Goal: Transaction & Acquisition: Purchase product/service

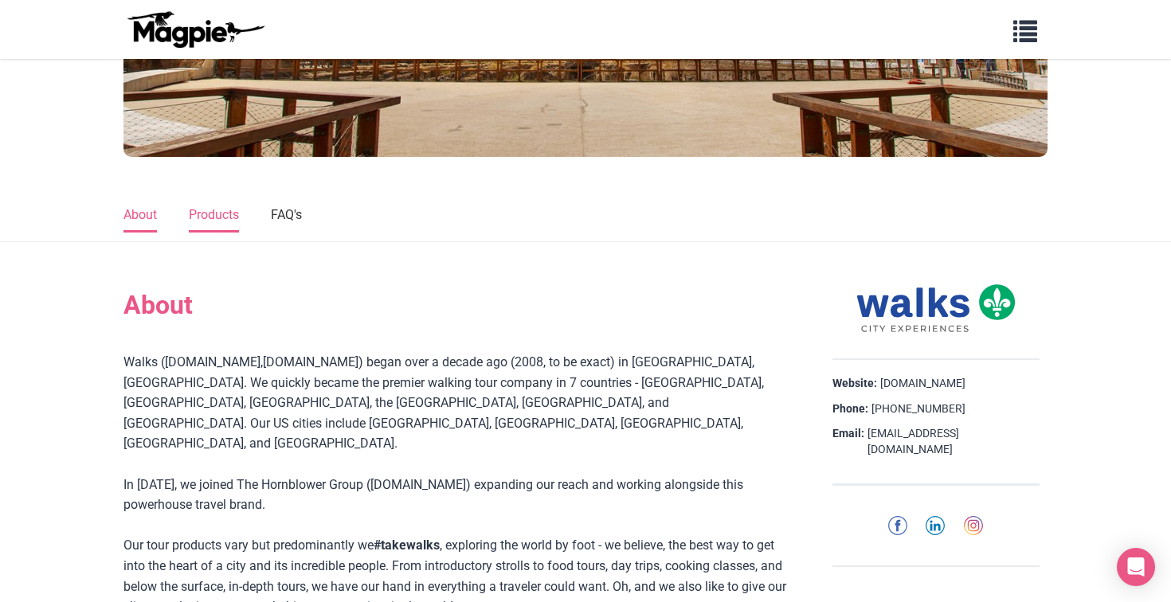
click at [217, 213] on link "Products" at bounding box center [214, 215] width 50 height 33
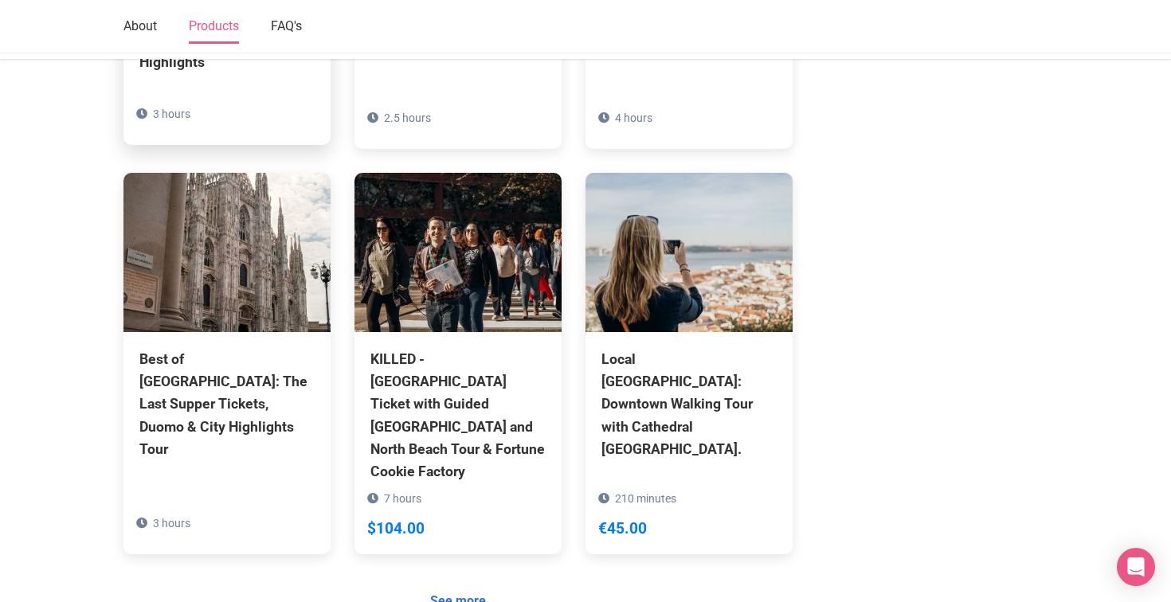
scroll to position [1342, 0]
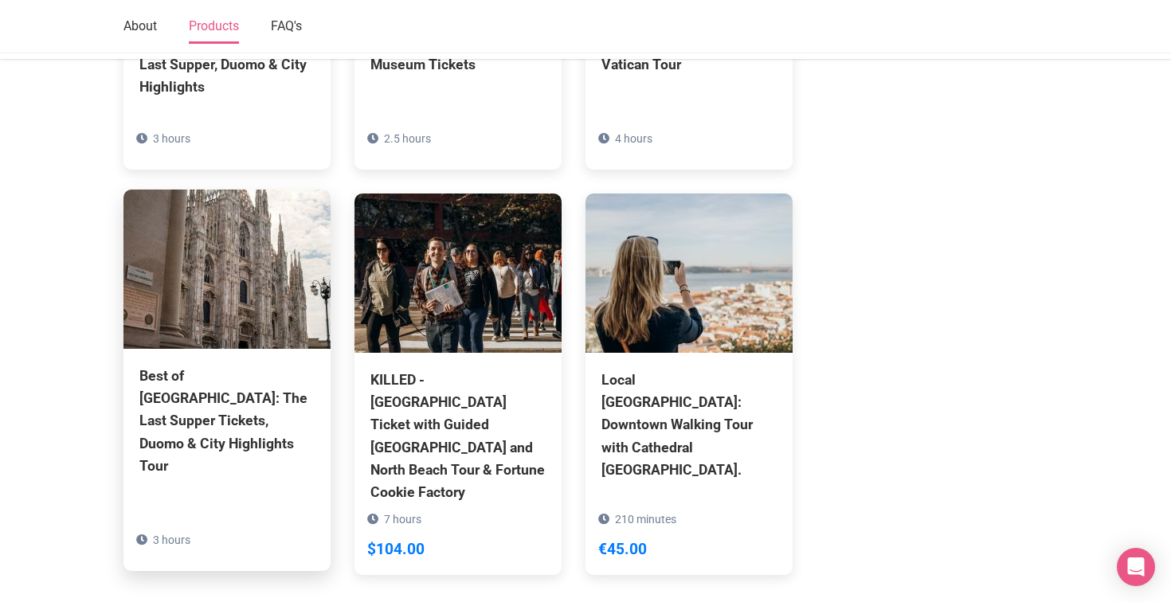
click at [217, 365] on div "Best of [GEOGRAPHIC_DATA]: The Last Supper Tickets, Duomo & City Highlights Tour" at bounding box center [226, 421] width 175 height 112
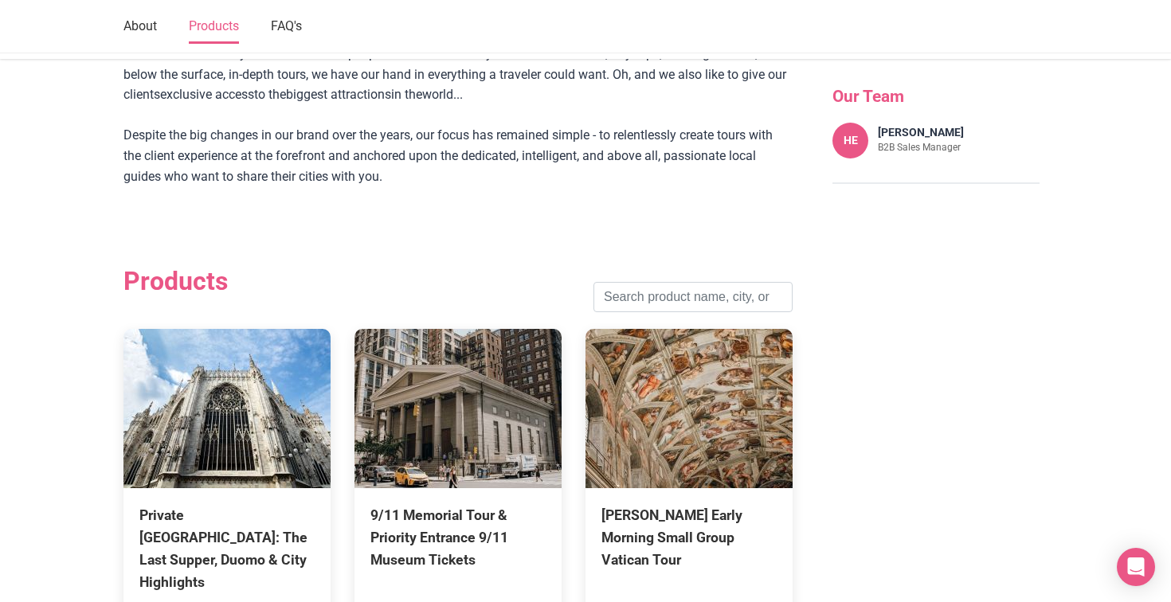
scroll to position [847, 0]
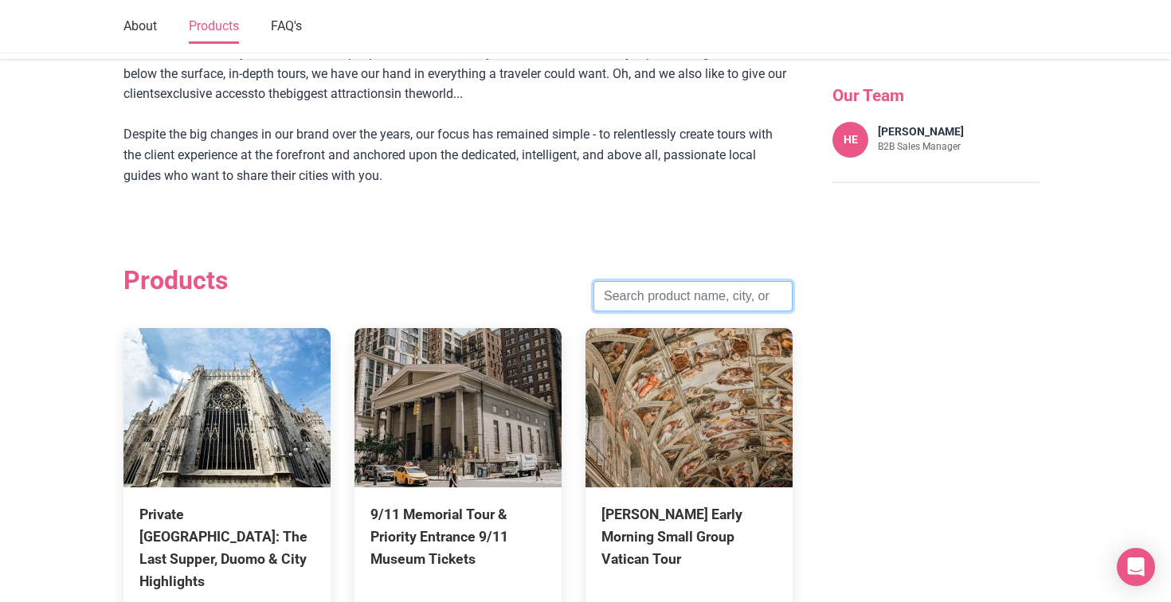
click at [651, 281] on input "search" at bounding box center [692, 296] width 199 height 30
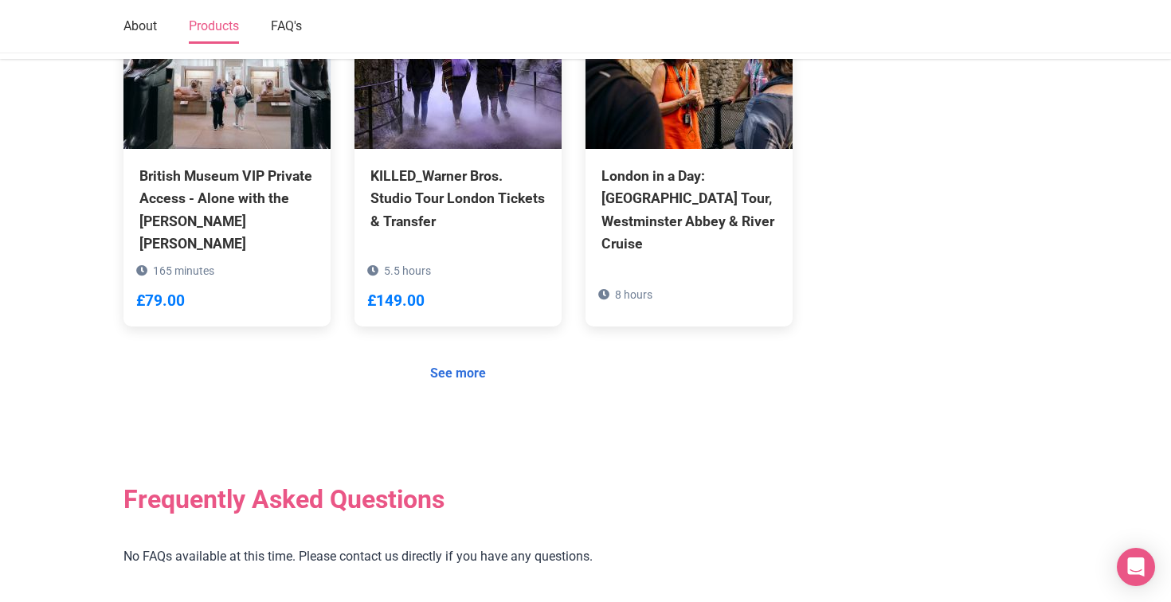
scroll to position [1594, 0]
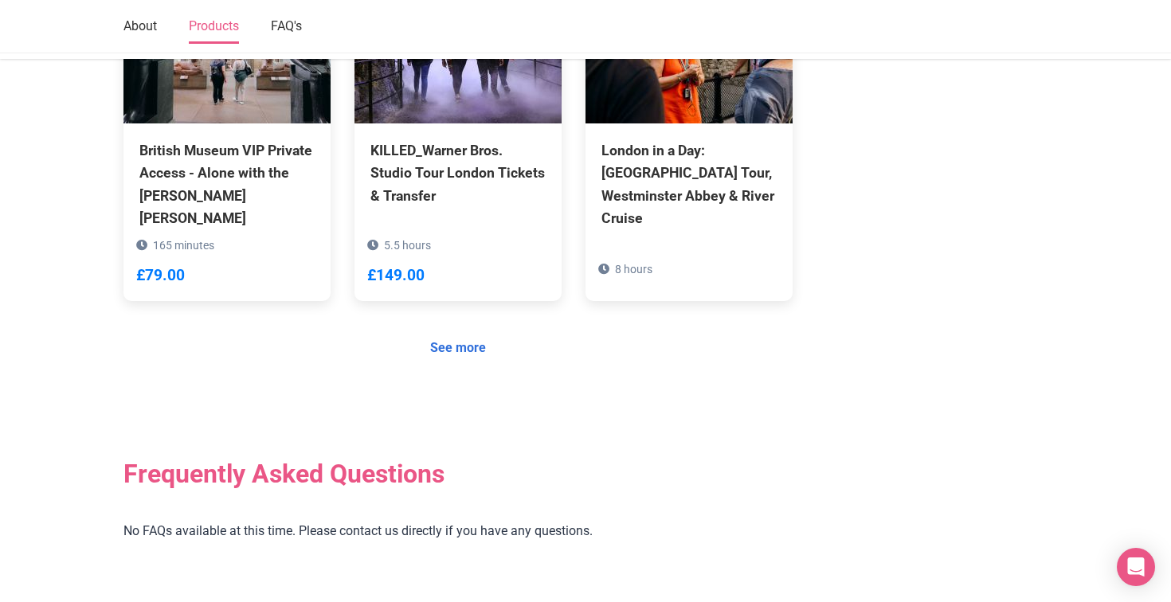
type input "london"
click at [455, 333] on link "See more" at bounding box center [458, 348] width 76 height 30
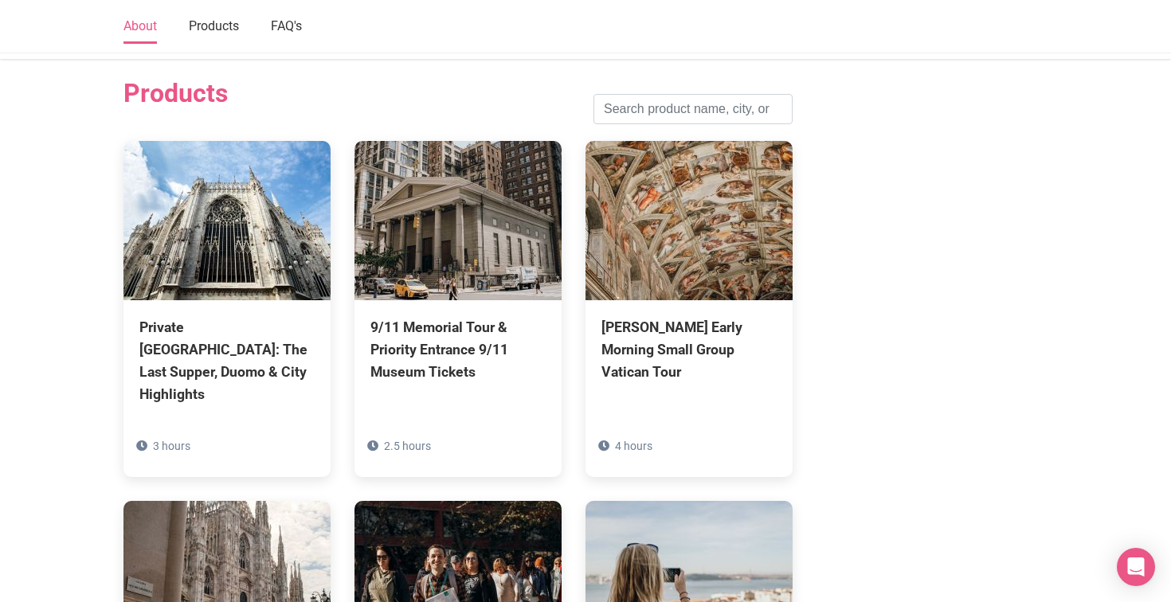
scroll to position [1010, 0]
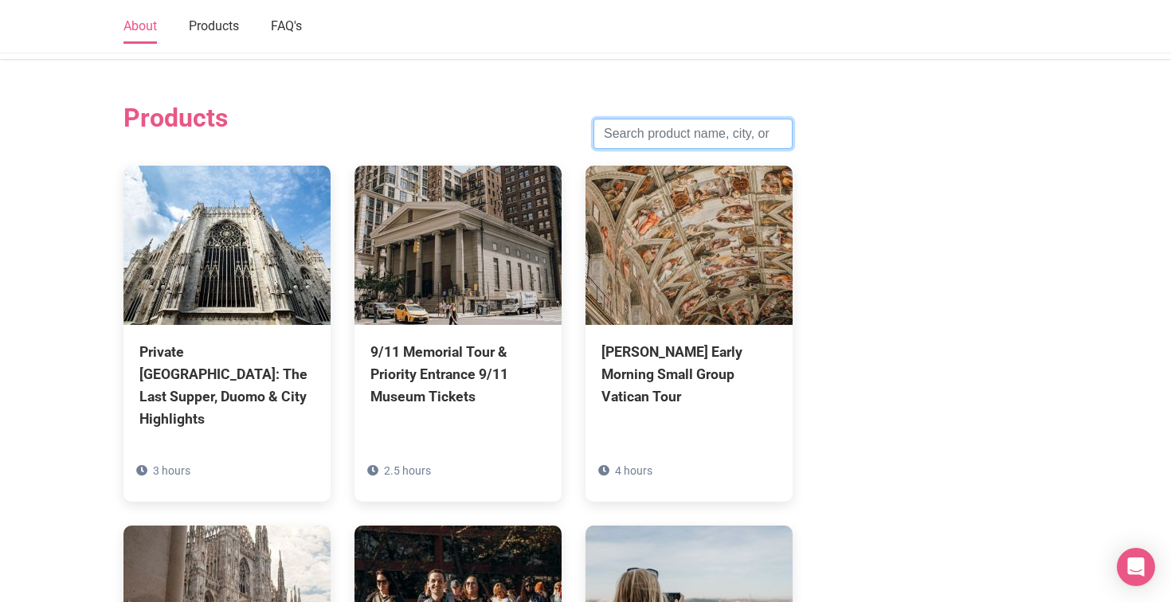
click at [638, 119] on input "search" at bounding box center [692, 134] width 199 height 30
type input "[GEOGRAPHIC_DATA]"
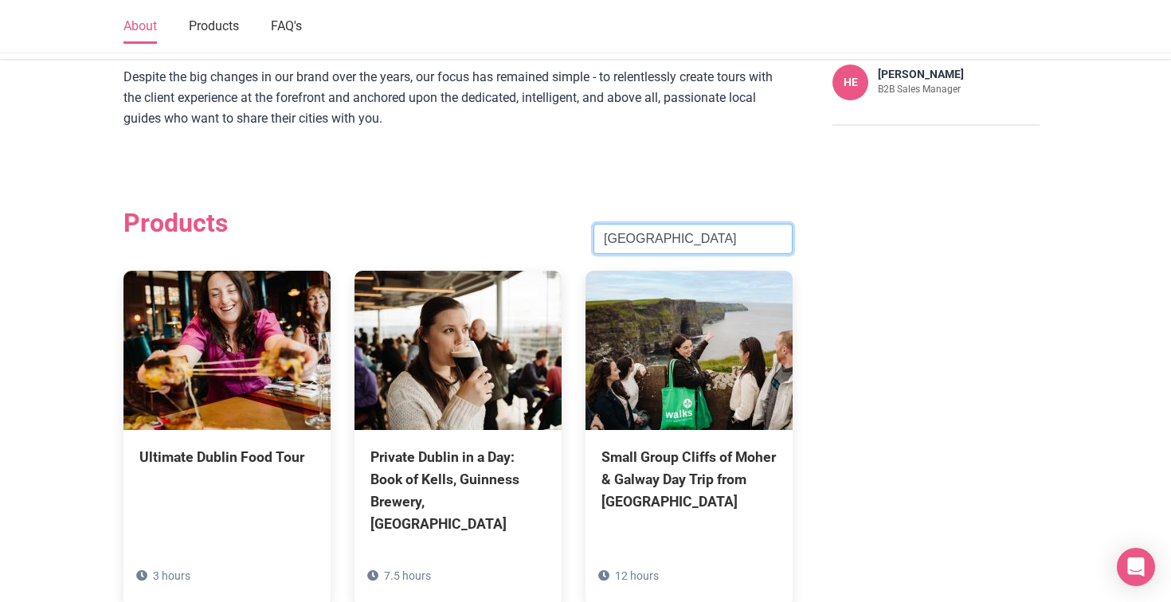
scroll to position [902, 0]
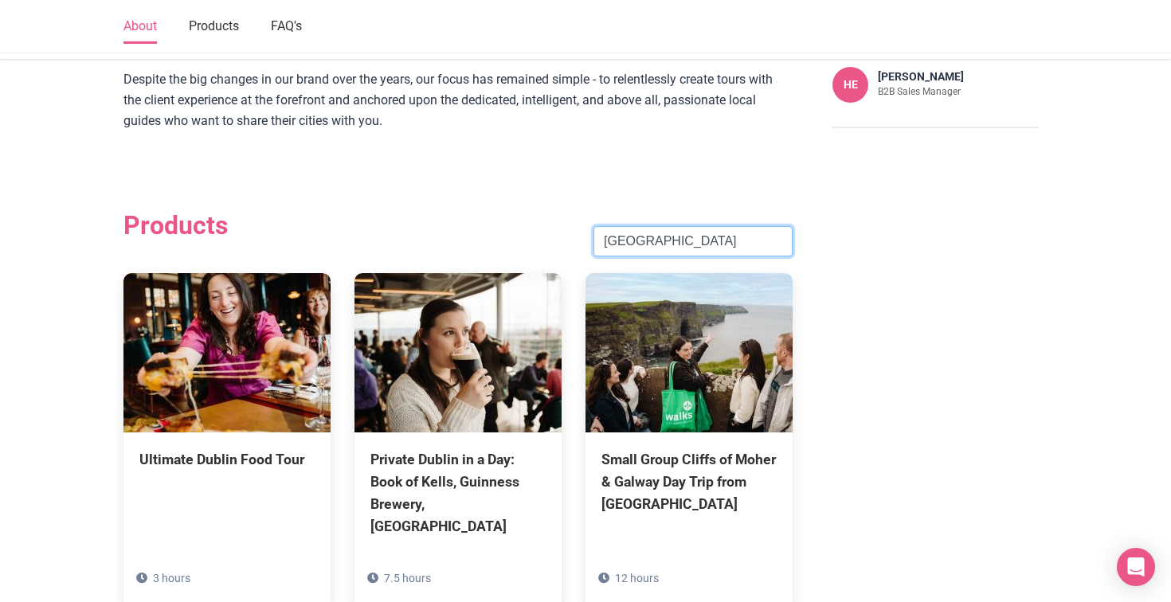
click at [678, 226] on input "[GEOGRAPHIC_DATA]" at bounding box center [692, 241] width 199 height 30
